Goal: Transaction & Acquisition: Purchase product/service

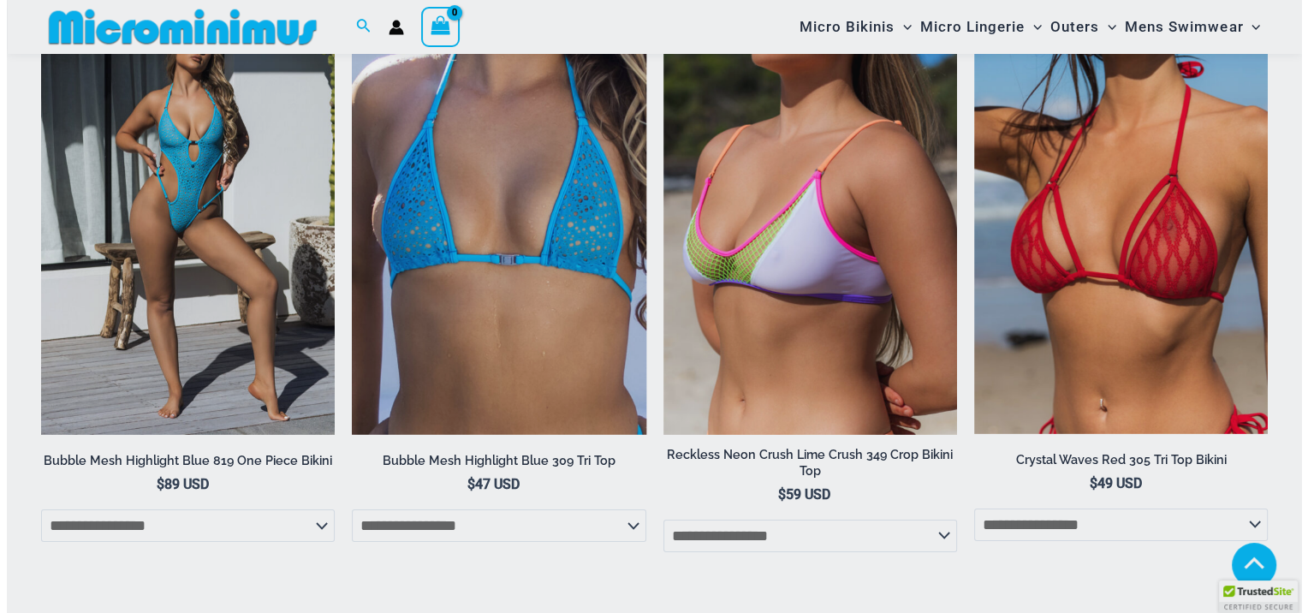
scroll to position [4904, 0]
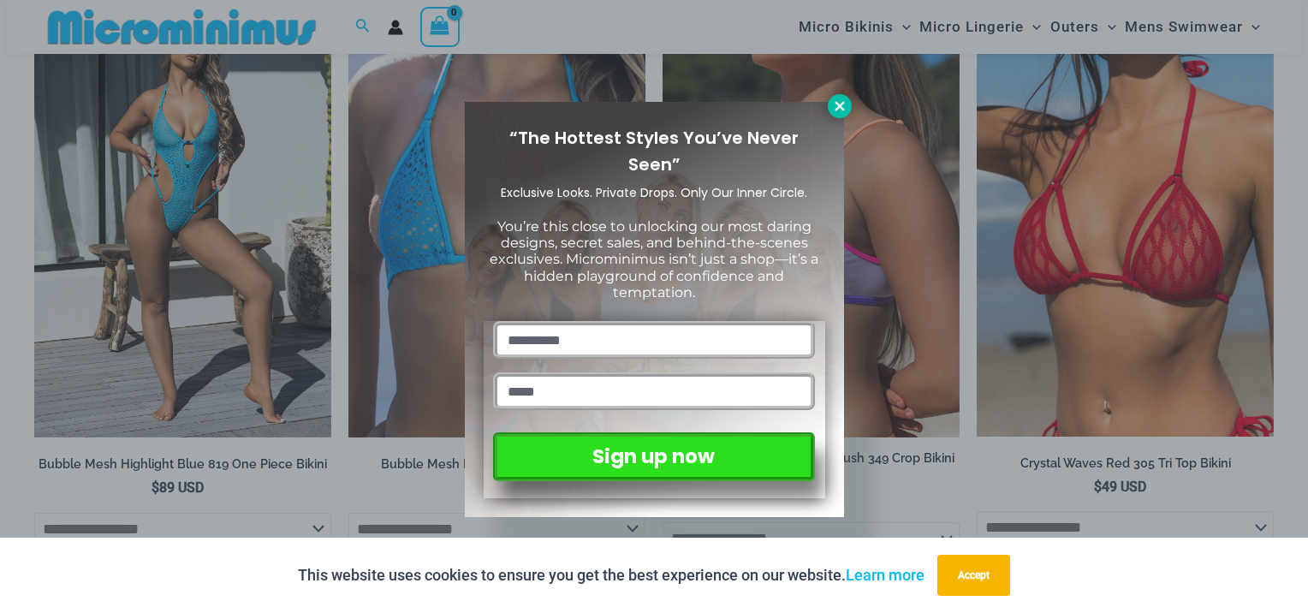
click at [836, 99] on icon at bounding box center [839, 105] width 15 height 15
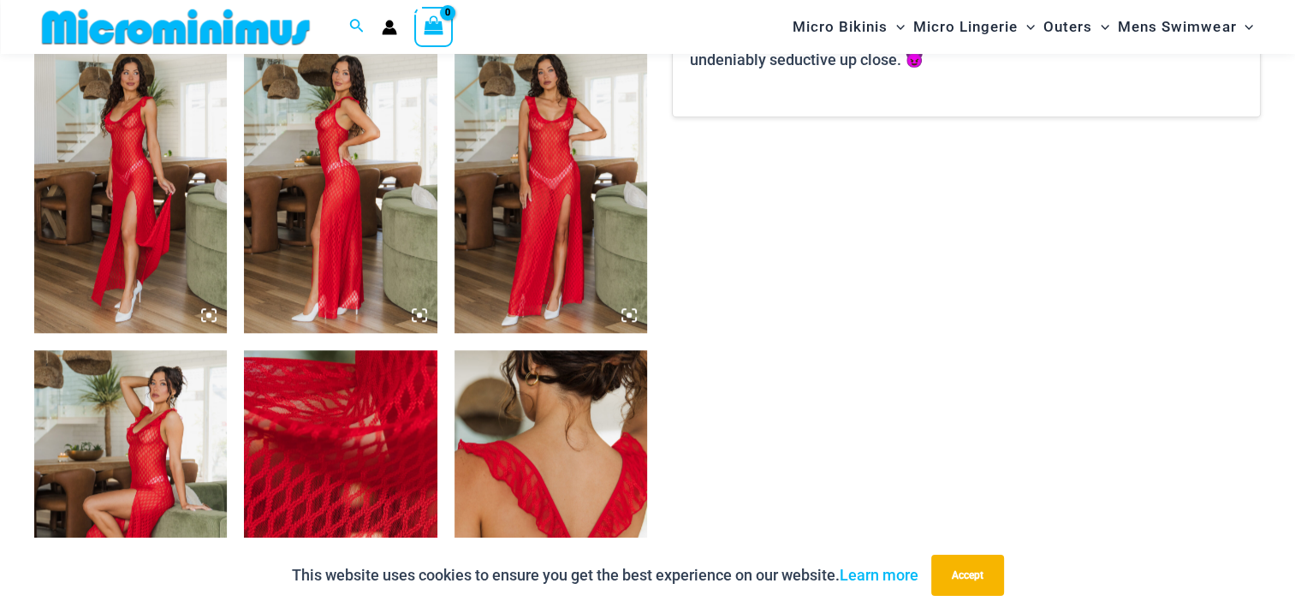
scroll to position [1353, 0]
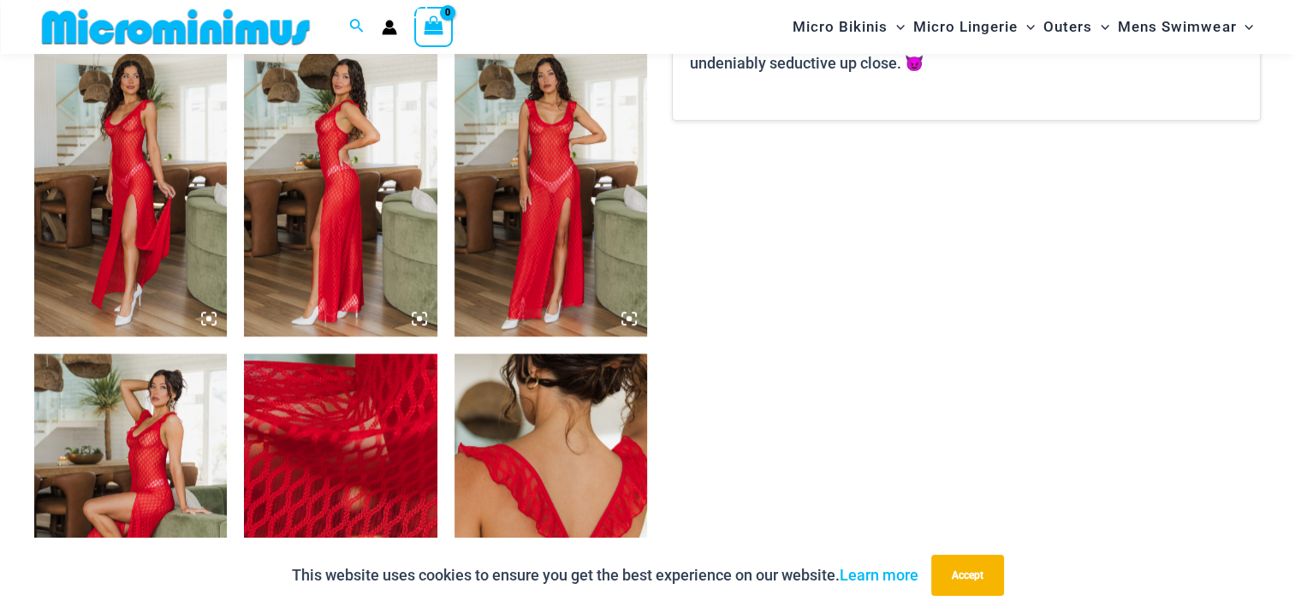
click at [143, 233] on img at bounding box center [130, 190] width 193 height 289
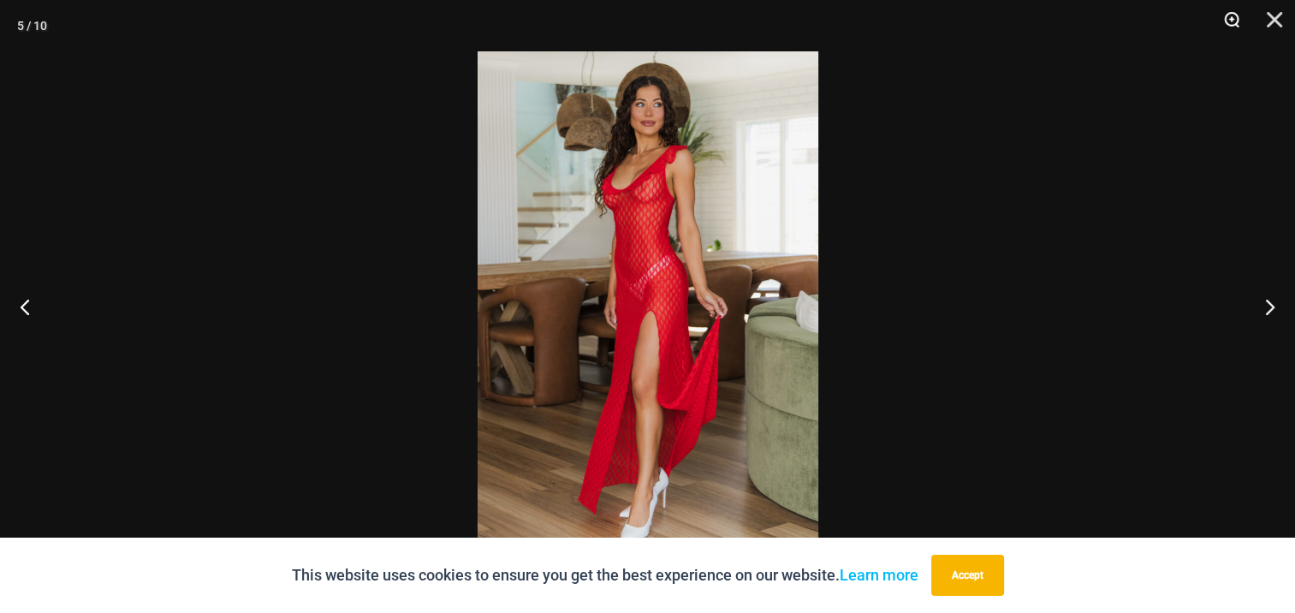
click at [1231, 15] on button "Zoom" at bounding box center [1226, 25] width 43 height 51
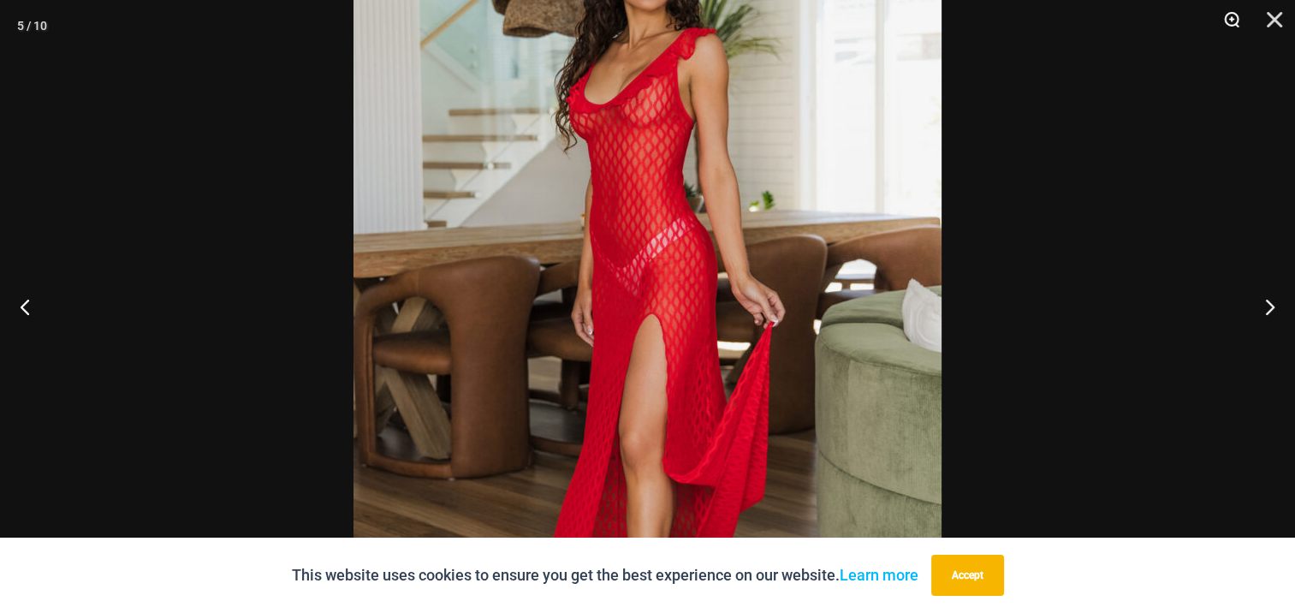
click at [1231, 15] on button "Zoom" at bounding box center [1226, 25] width 43 height 51
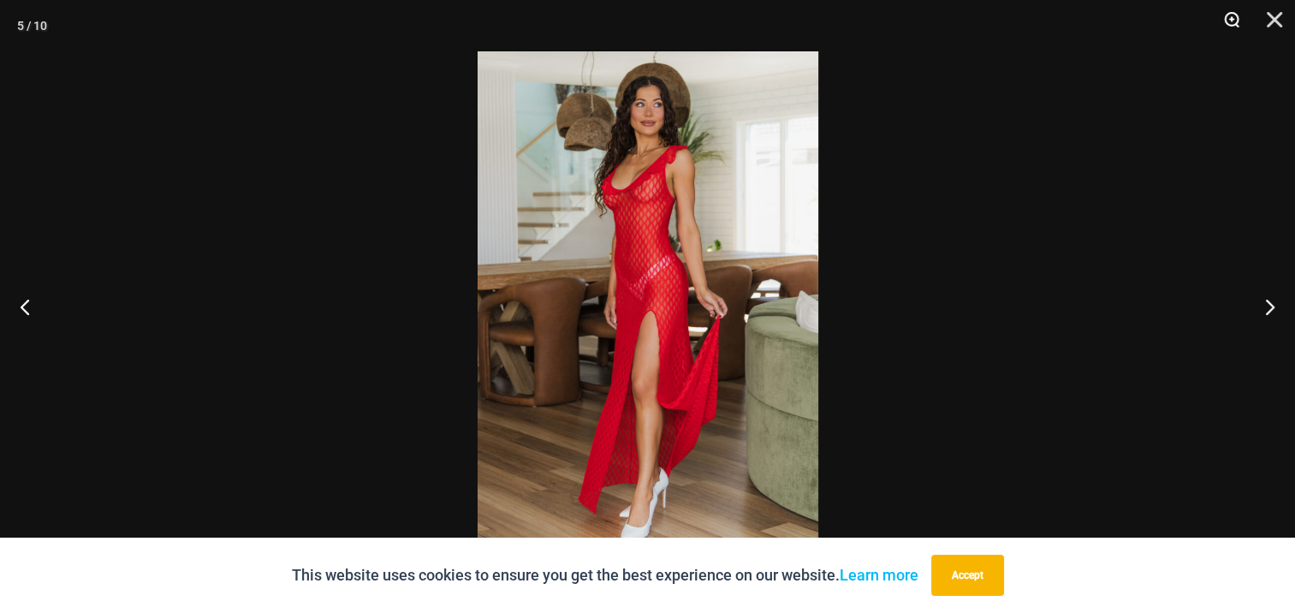
click at [1231, 15] on button "Zoom" at bounding box center [1226, 25] width 43 height 51
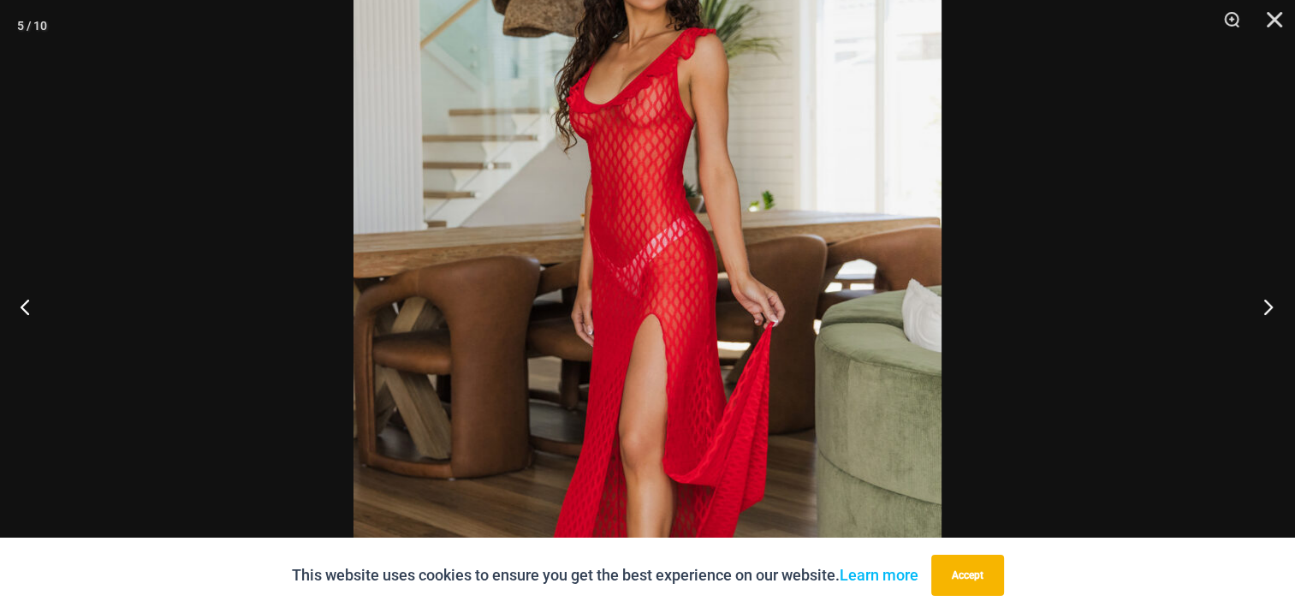
click at [1267, 305] on button "Next" at bounding box center [1263, 307] width 64 height 86
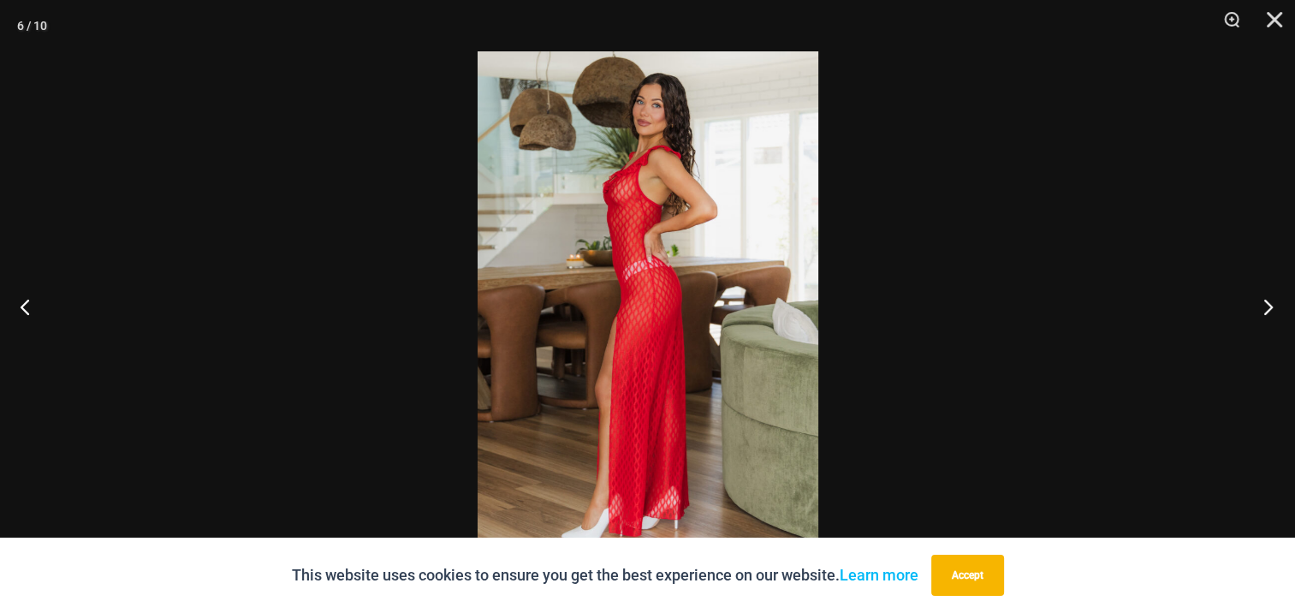
click at [1267, 308] on button "Next" at bounding box center [1263, 307] width 64 height 86
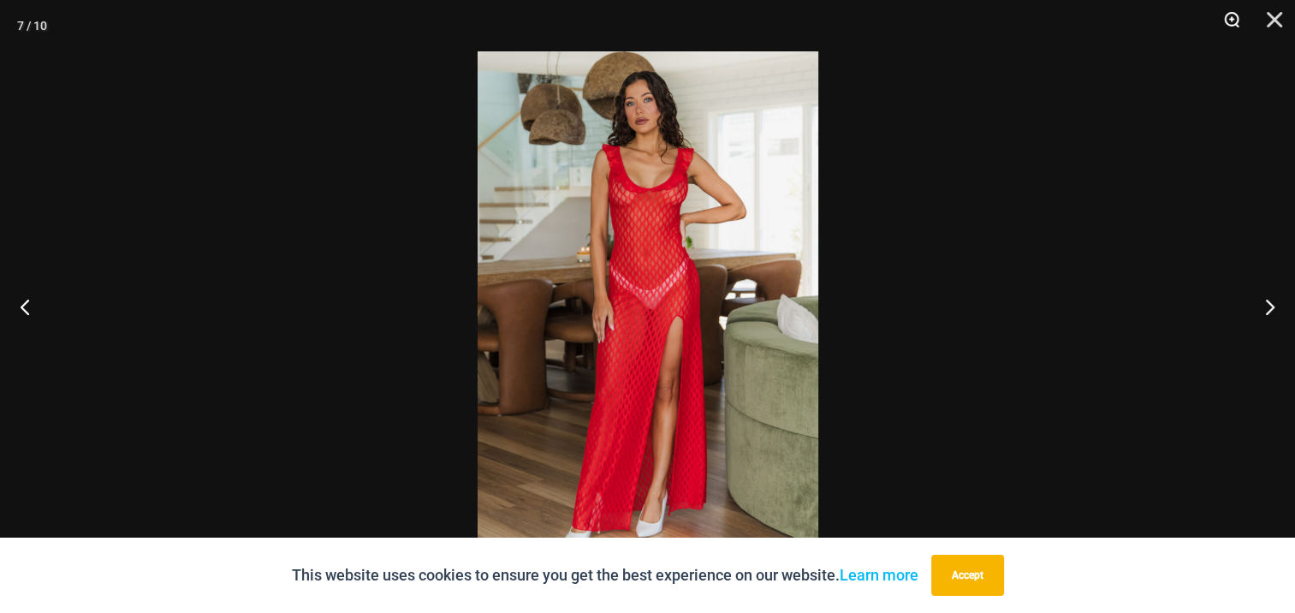
click at [1229, 19] on button "Zoom" at bounding box center [1226, 25] width 43 height 51
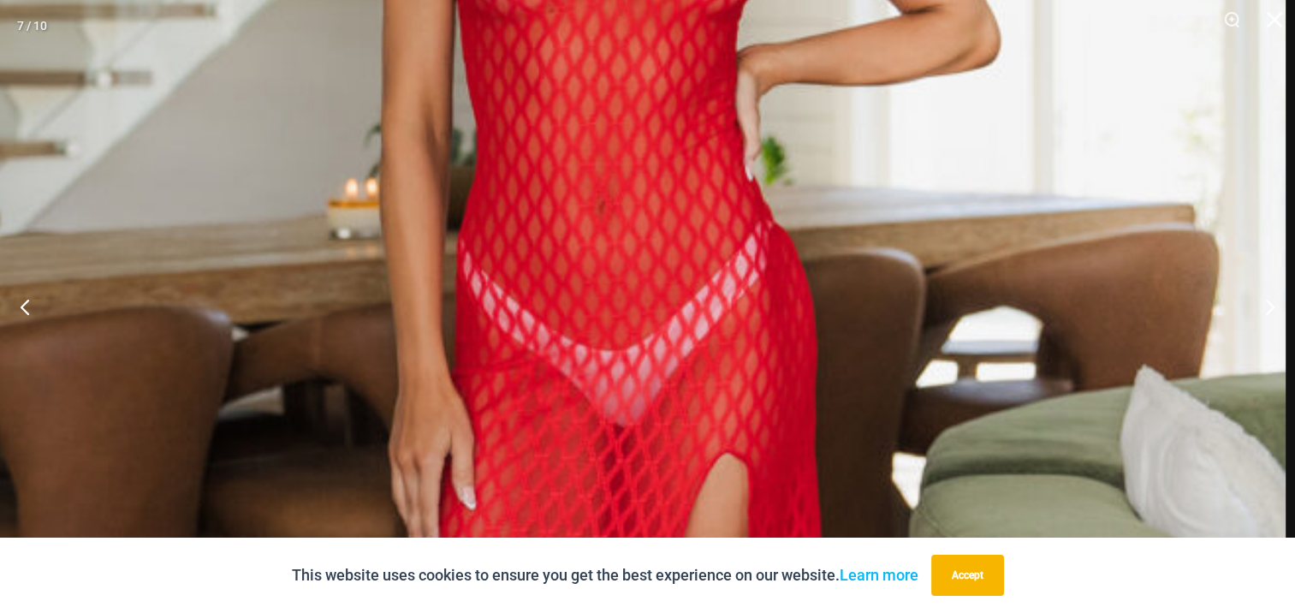
scroll to position [630, 0]
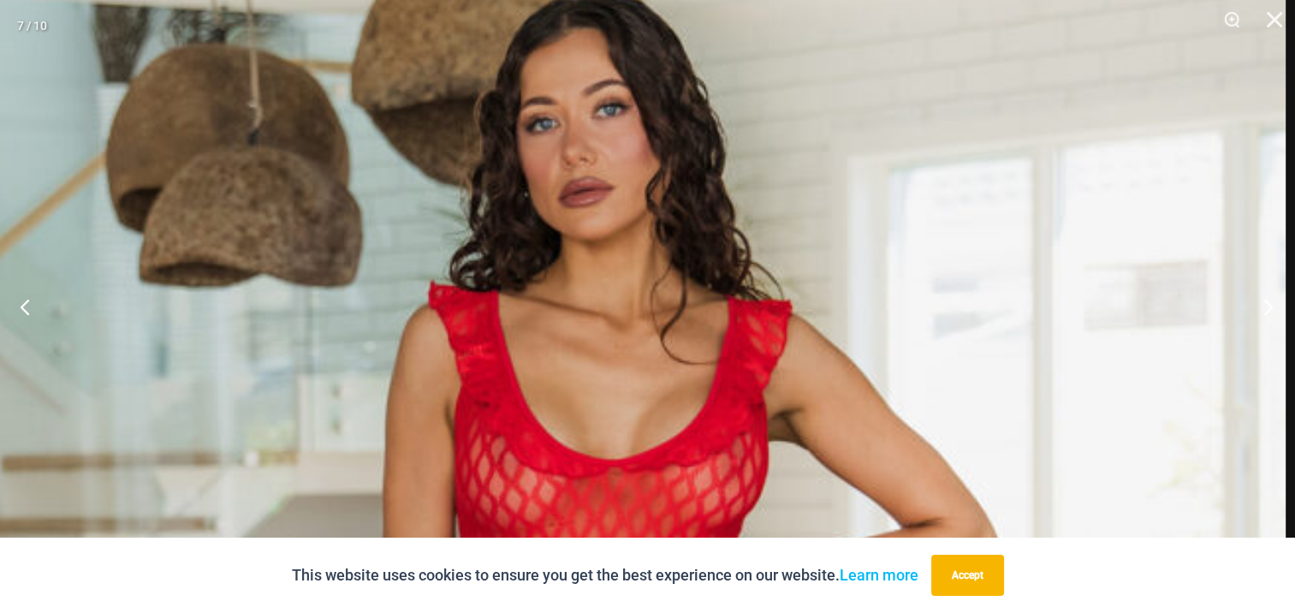
click at [1267, 308] on button "Next" at bounding box center [1263, 307] width 64 height 86
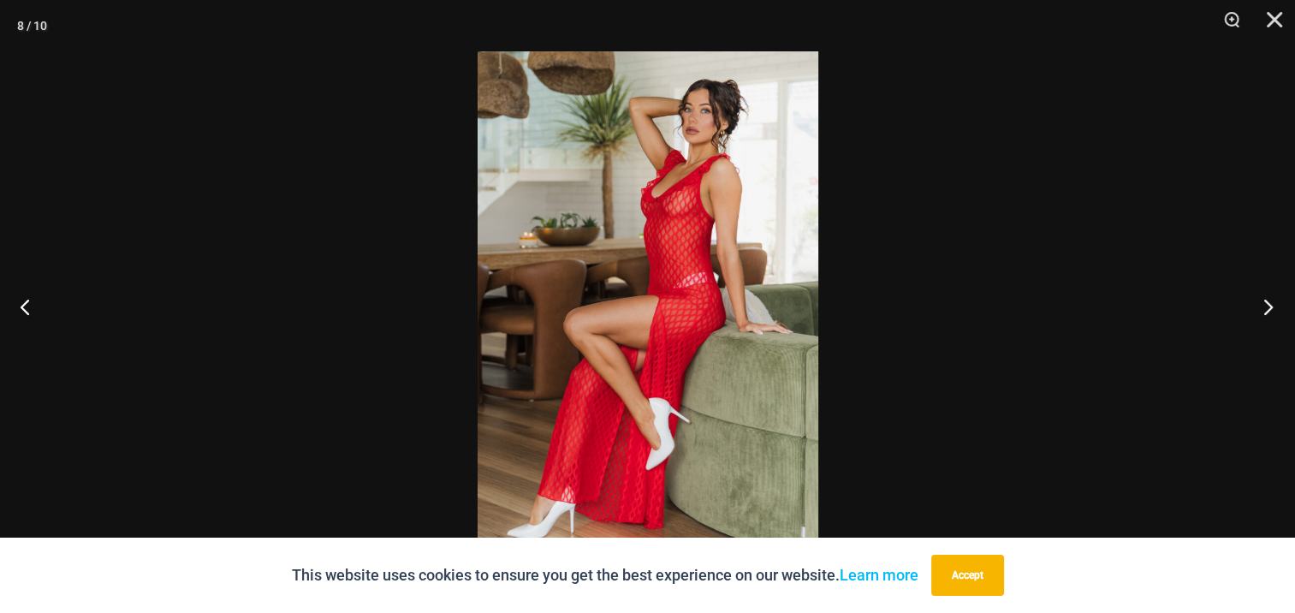
click at [1269, 309] on button "Next" at bounding box center [1263, 307] width 64 height 86
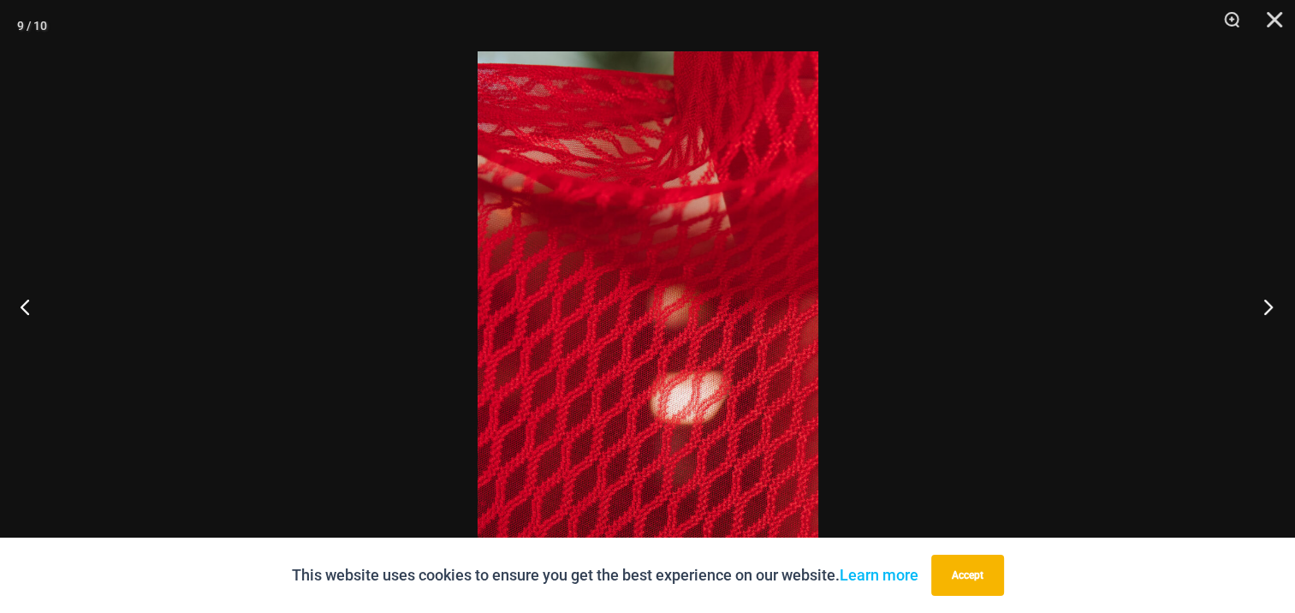
click at [1269, 309] on button "Next" at bounding box center [1263, 307] width 64 height 86
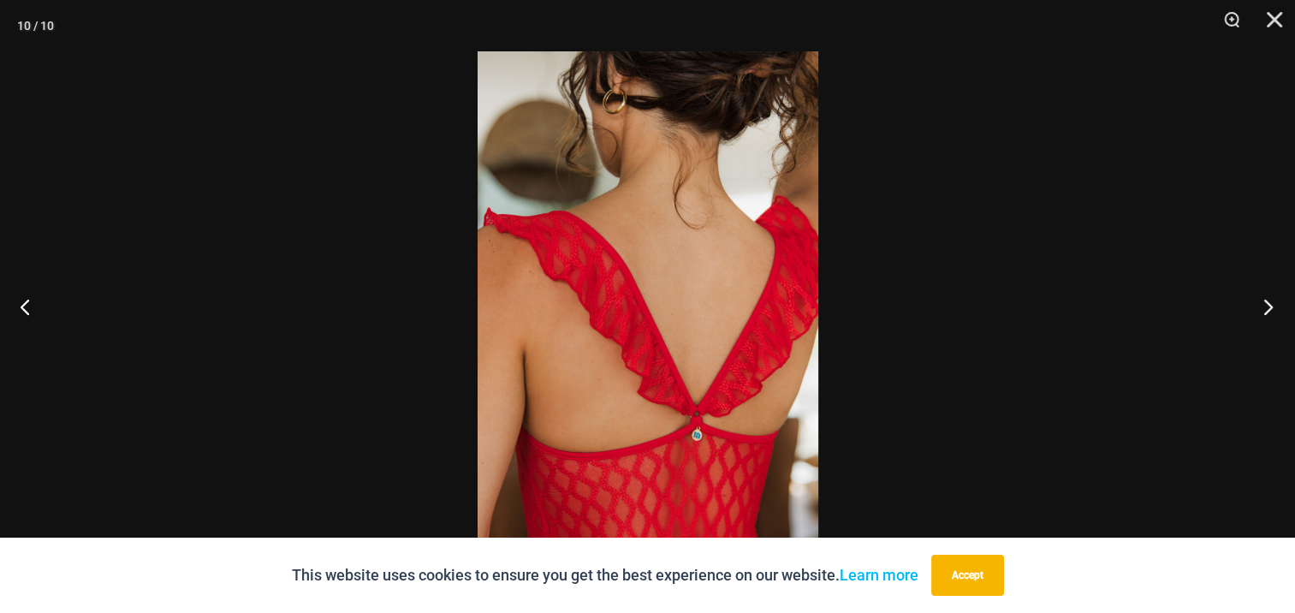
click at [1269, 309] on button "Next" at bounding box center [1263, 307] width 64 height 86
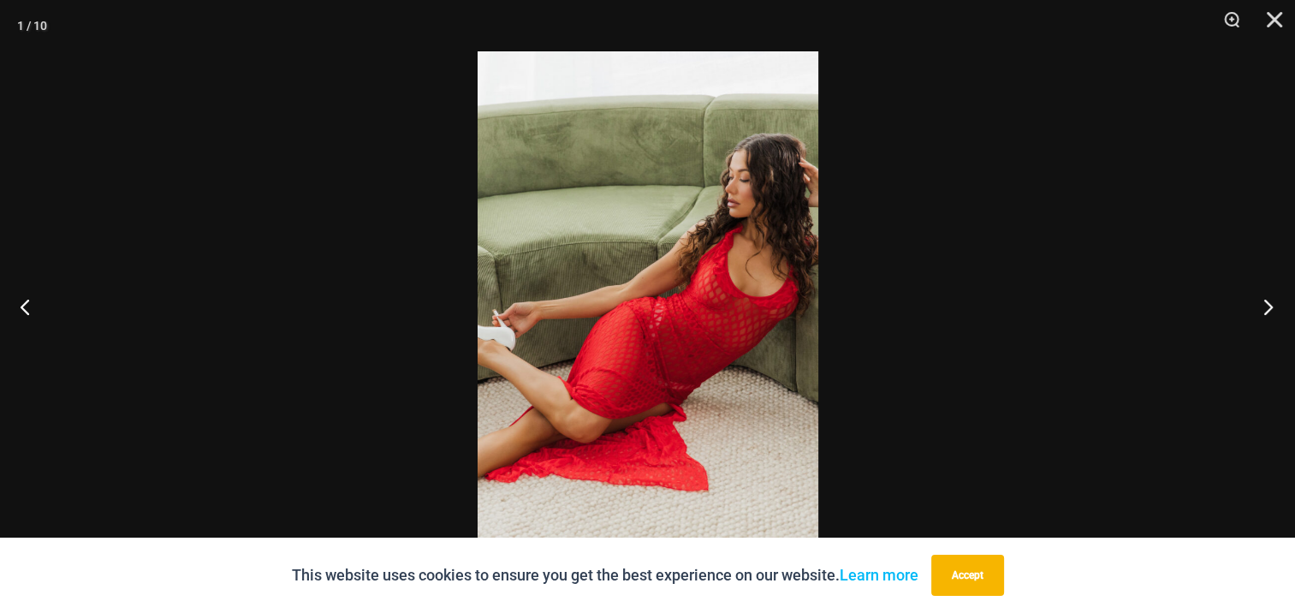
click at [1269, 309] on button "Next" at bounding box center [1263, 307] width 64 height 86
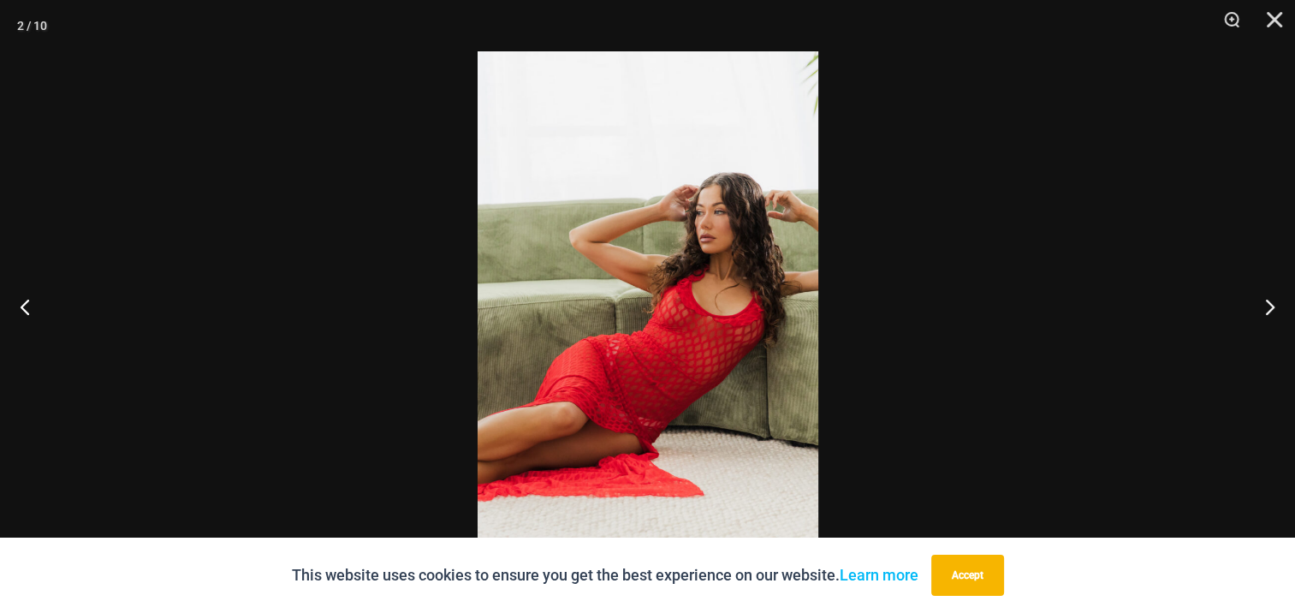
click at [724, 257] on img at bounding box center [648, 306] width 341 height 510
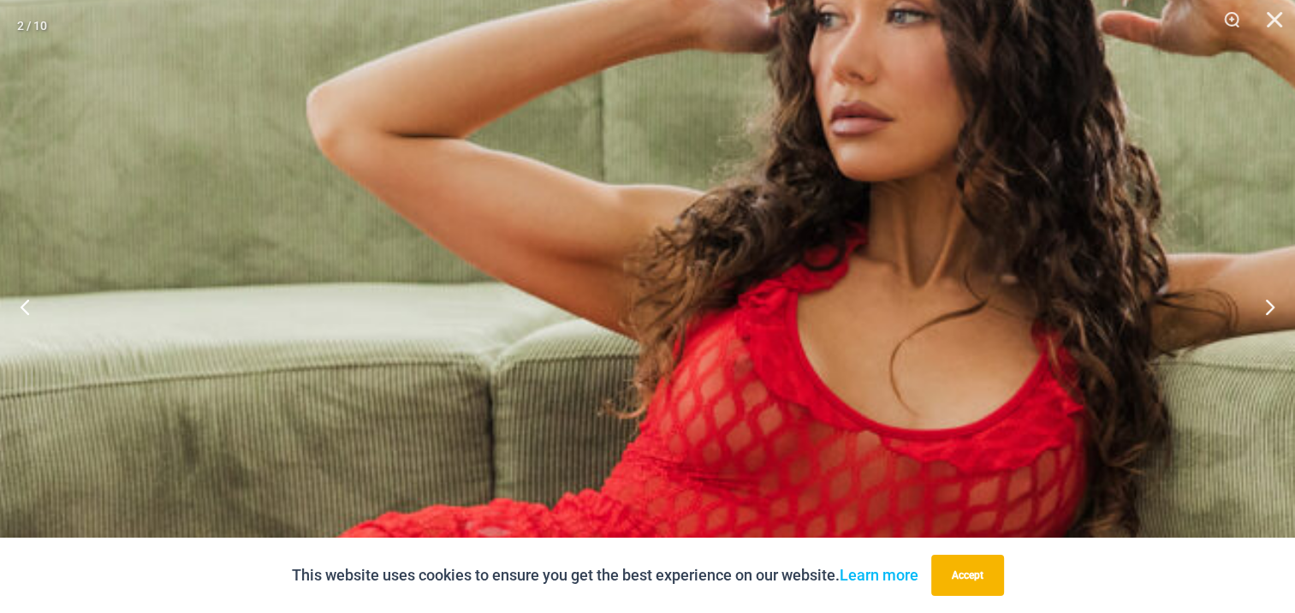
click at [922, 53] on img at bounding box center [622, 392] width 1361 height 2041
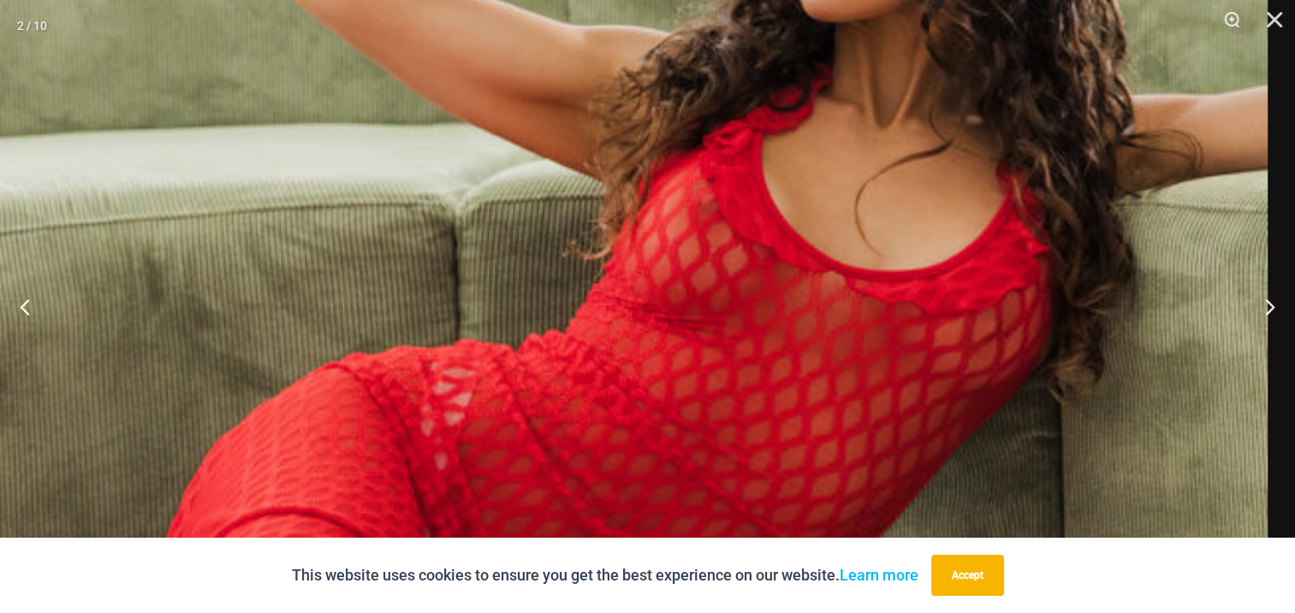
click at [907, 86] on img at bounding box center [587, 233] width 1361 height 2041
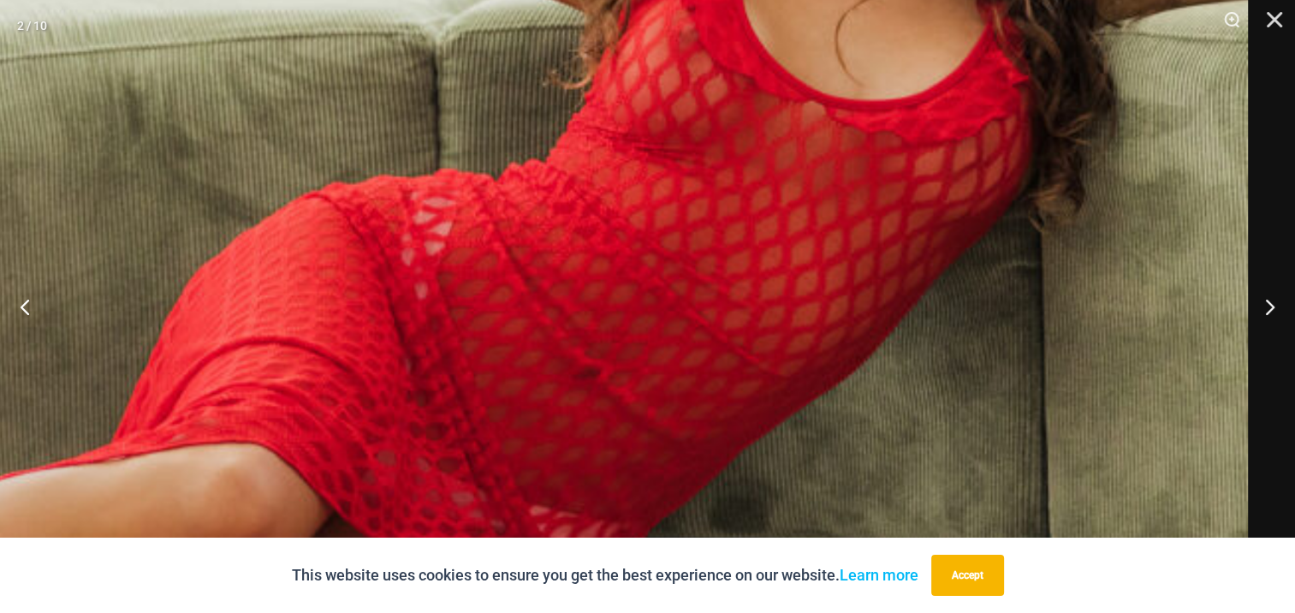
click at [792, 134] on img at bounding box center [567, 63] width 1361 height 2041
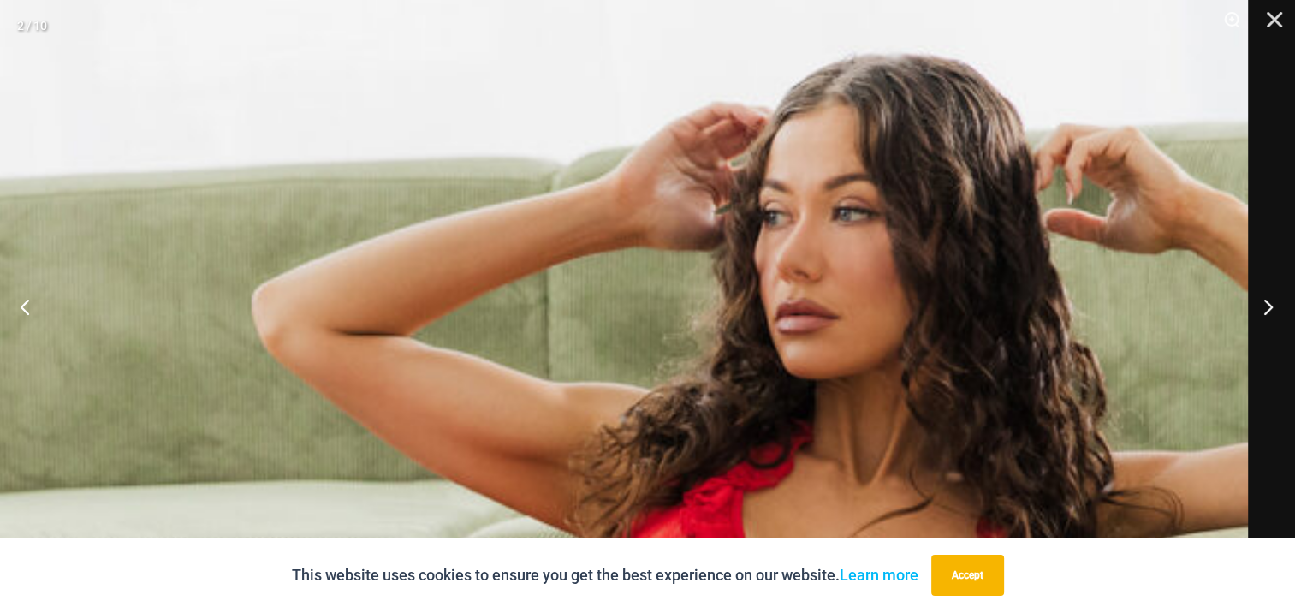
click at [1266, 308] on button "Next" at bounding box center [1263, 307] width 64 height 86
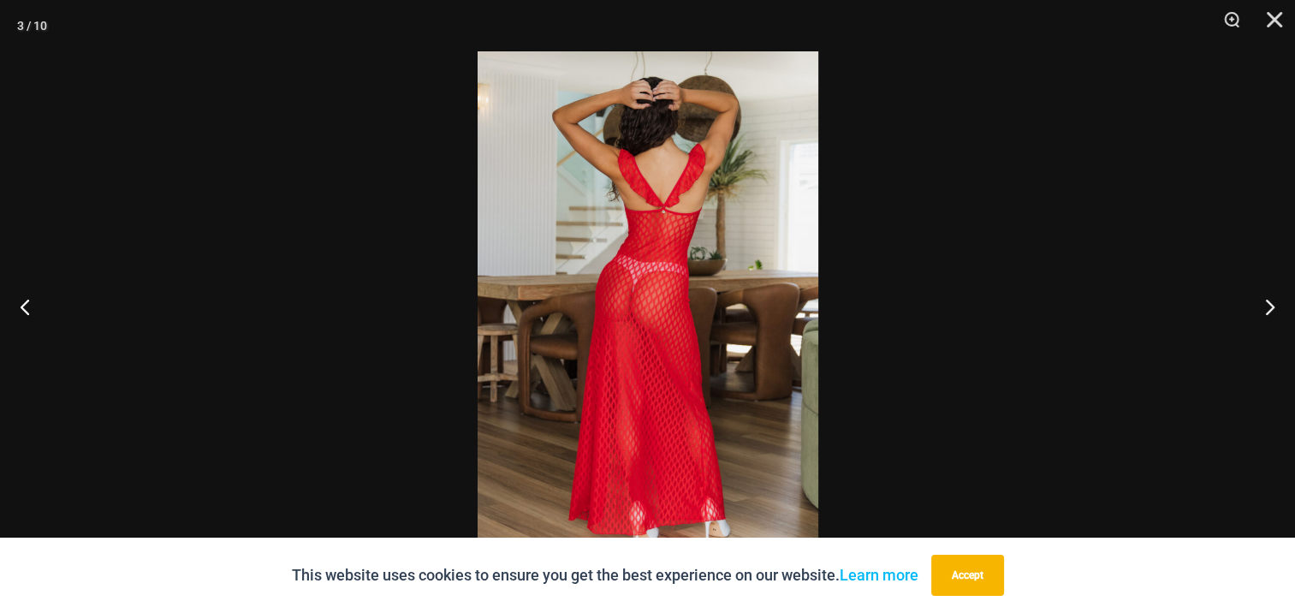
click at [663, 305] on img at bounding box center [648, 306] width 341 height 510
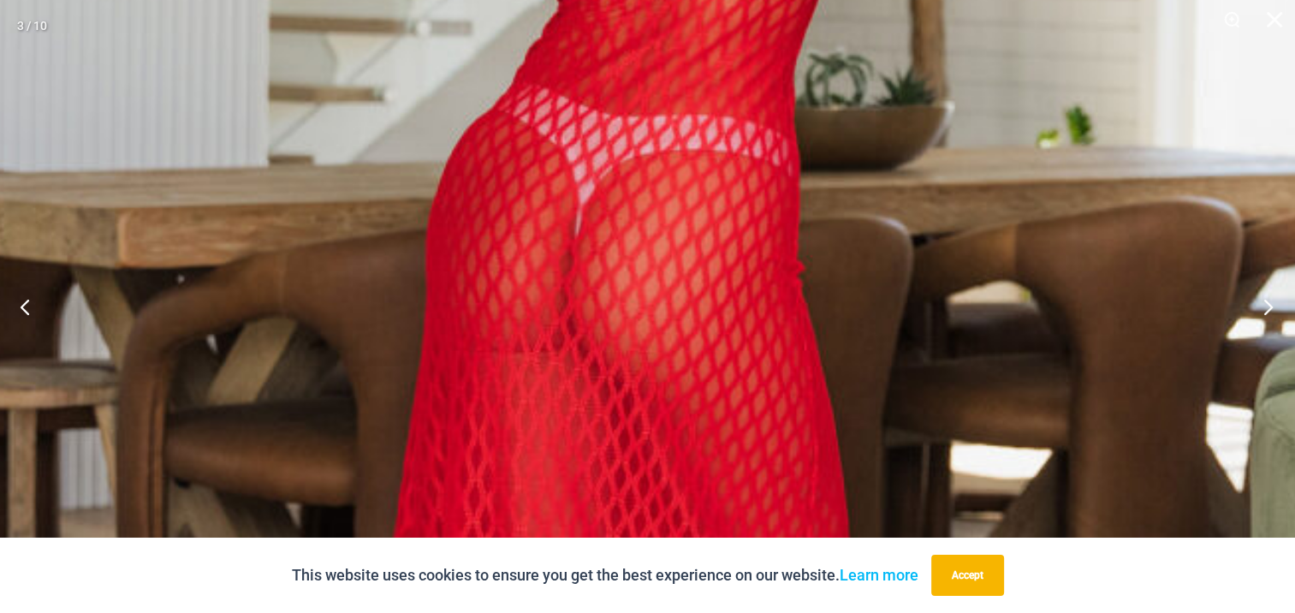
click at [1265, 308] on button "Next" at bounding box center [1263, 307] width 64 height 86
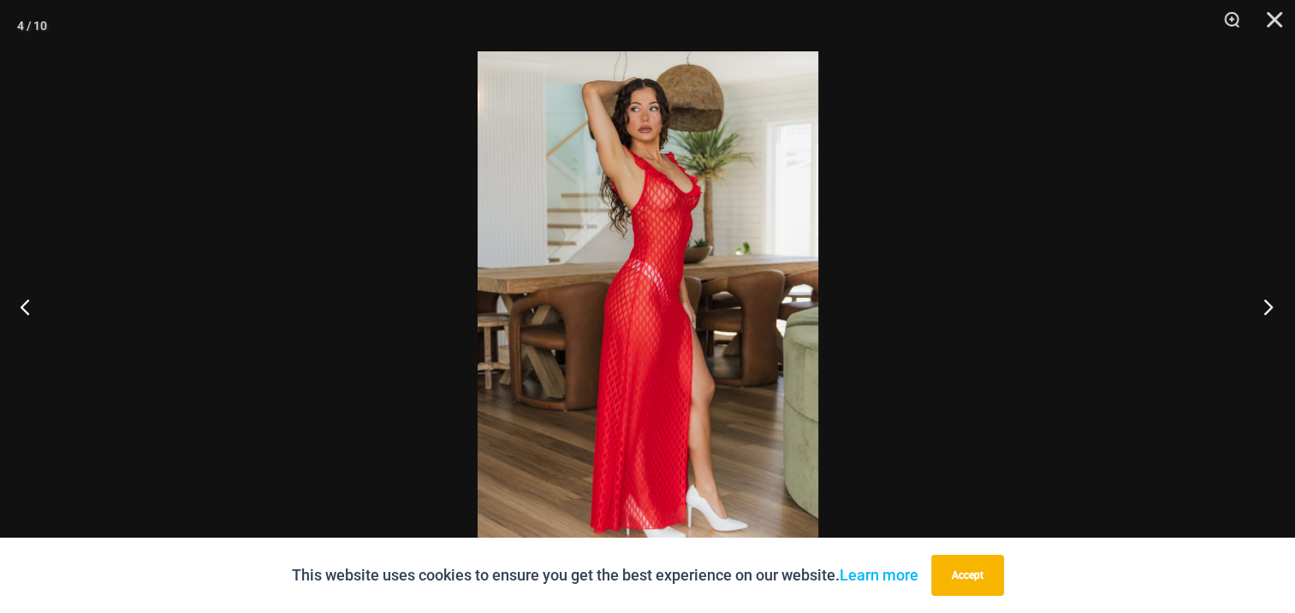
click at [1265, 308] on button "Next" at bounding box center [1263, 307] width 64 height 86
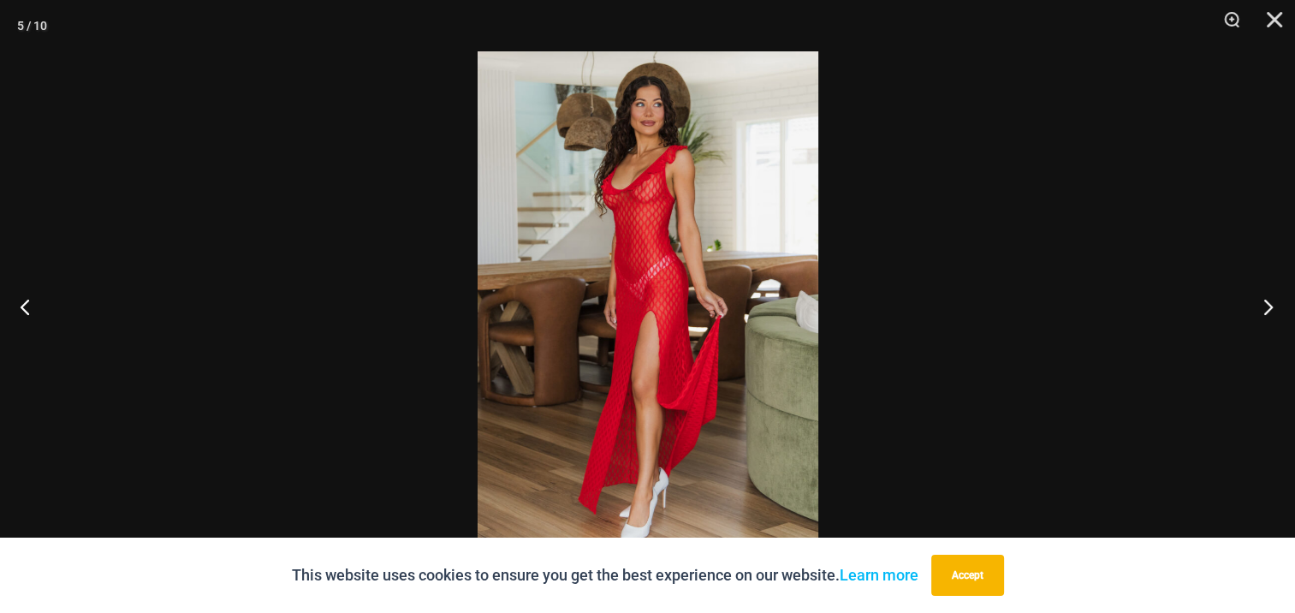
click at [1265, 308] on button "Next" at bounding box center [1263, 307] width 64 height 86
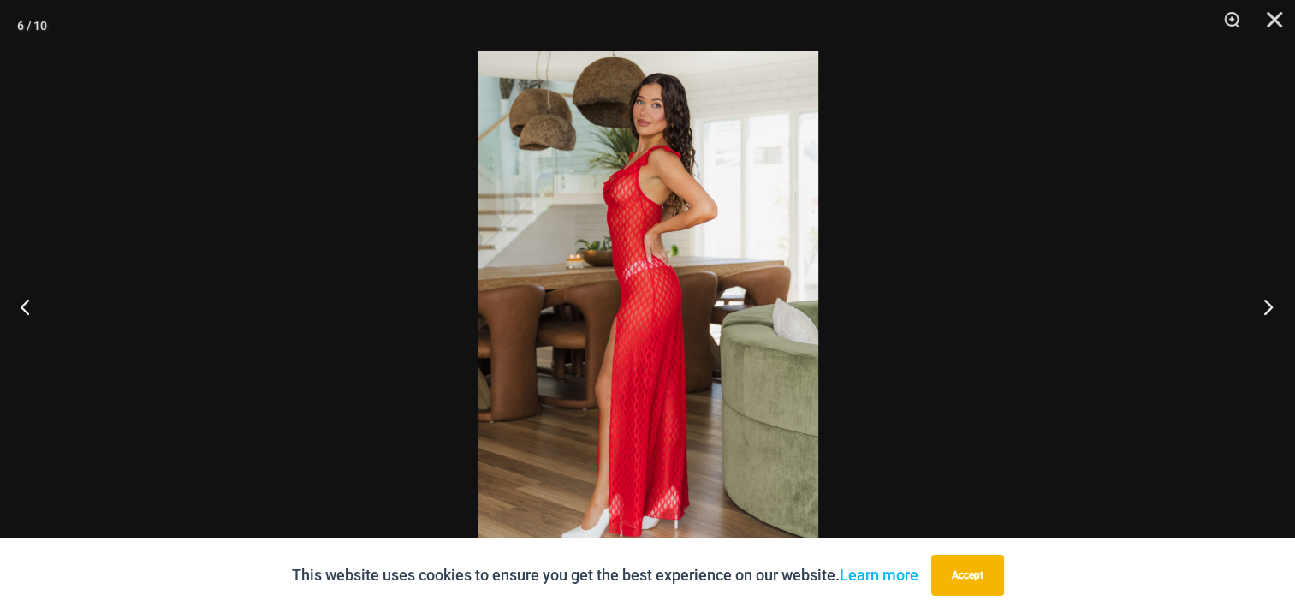
click at [1265, 308] on button "Next" at bounding box center [1263, 307] width 64 height 86
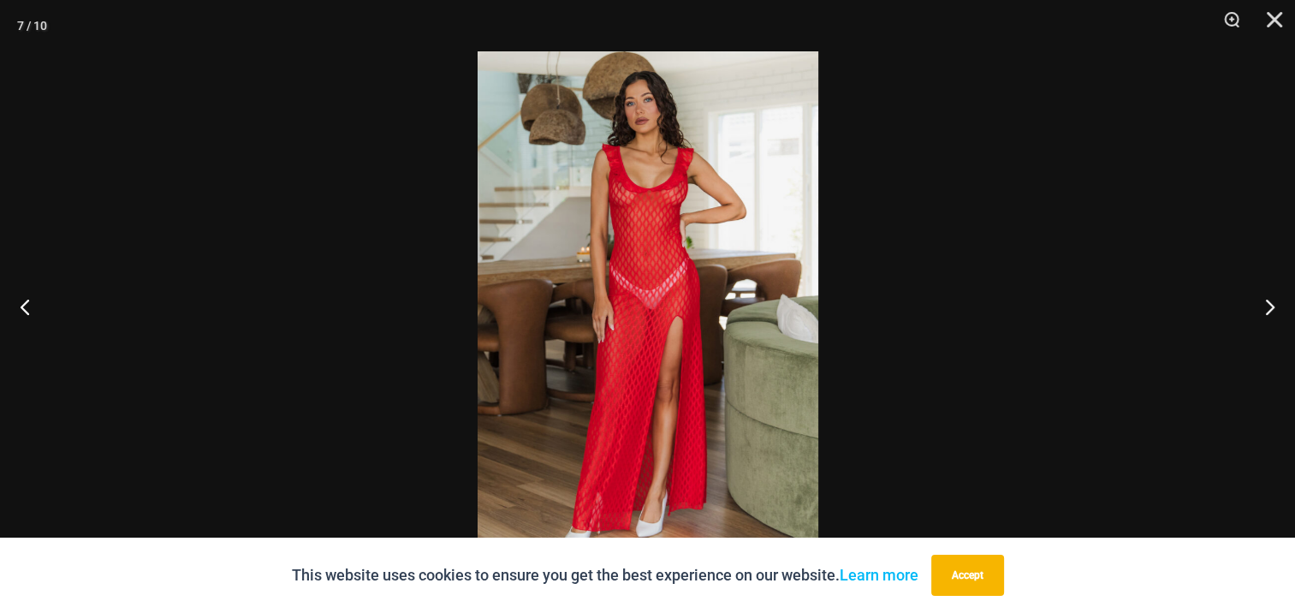
click at [644, 267] on img at bounding box center [648, 306] width 341 height 510
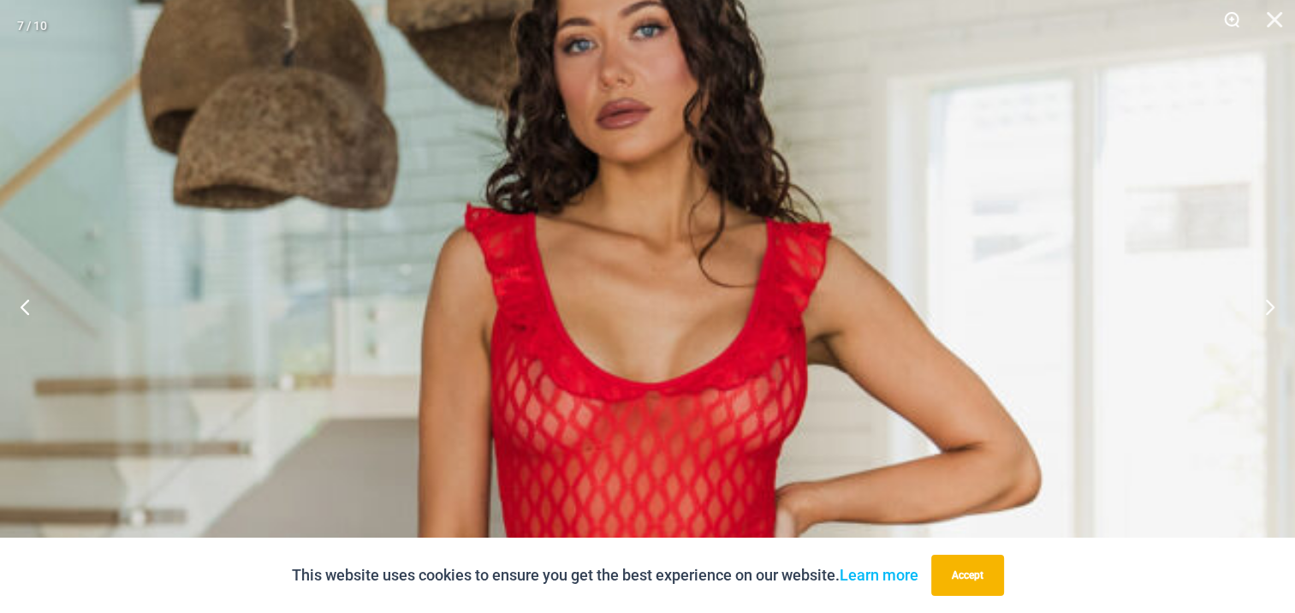
click at [1232, 16] on button "Zoom" at bounding box center [1226, 25] width 43 height 51
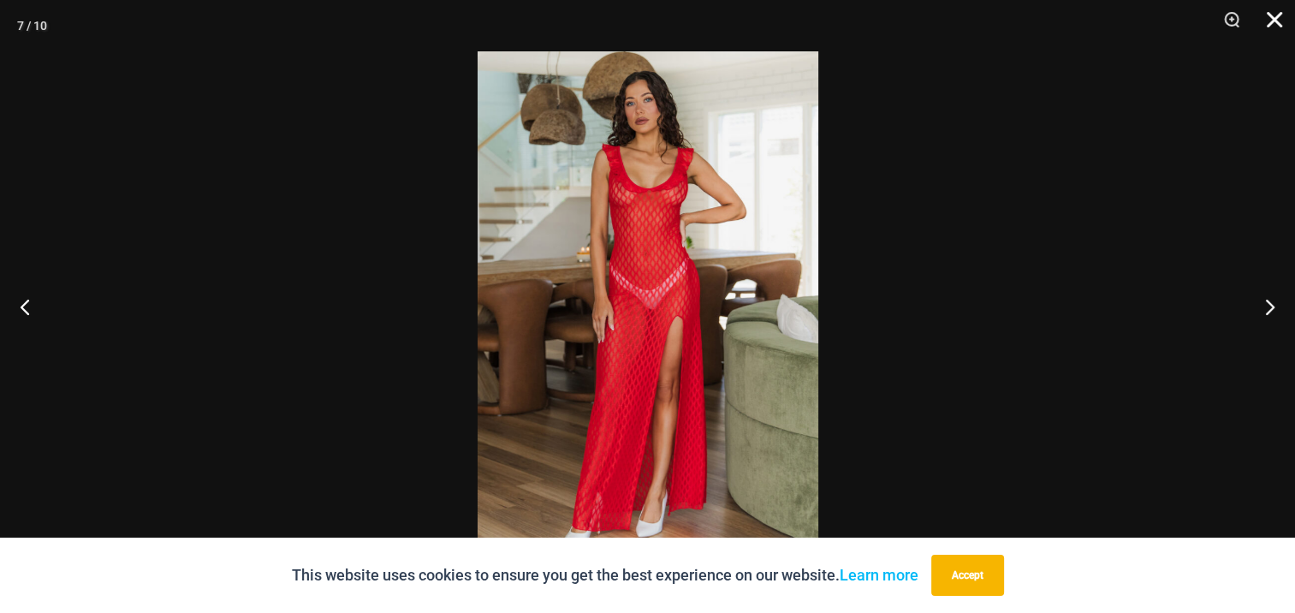
click at [1277, 17] on button "Close" at bounding box center [1268, 25] width 43 height 51
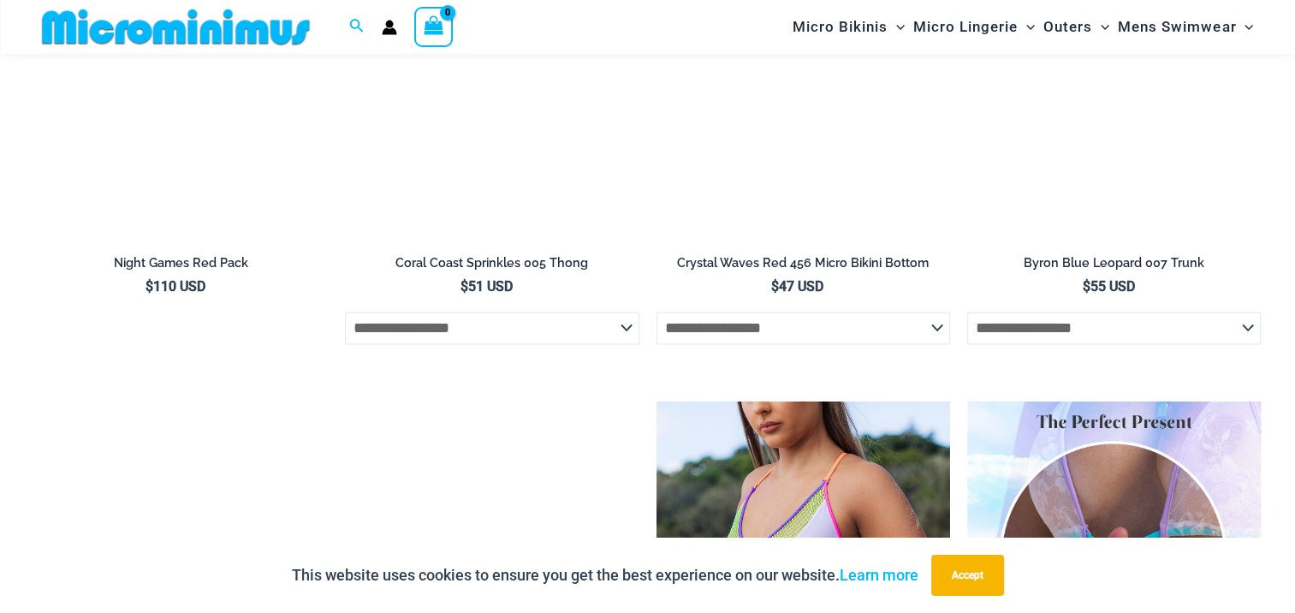
scroll to position [3113, 0]
